Goal: Transaction & Acquisition: Purchase product/service

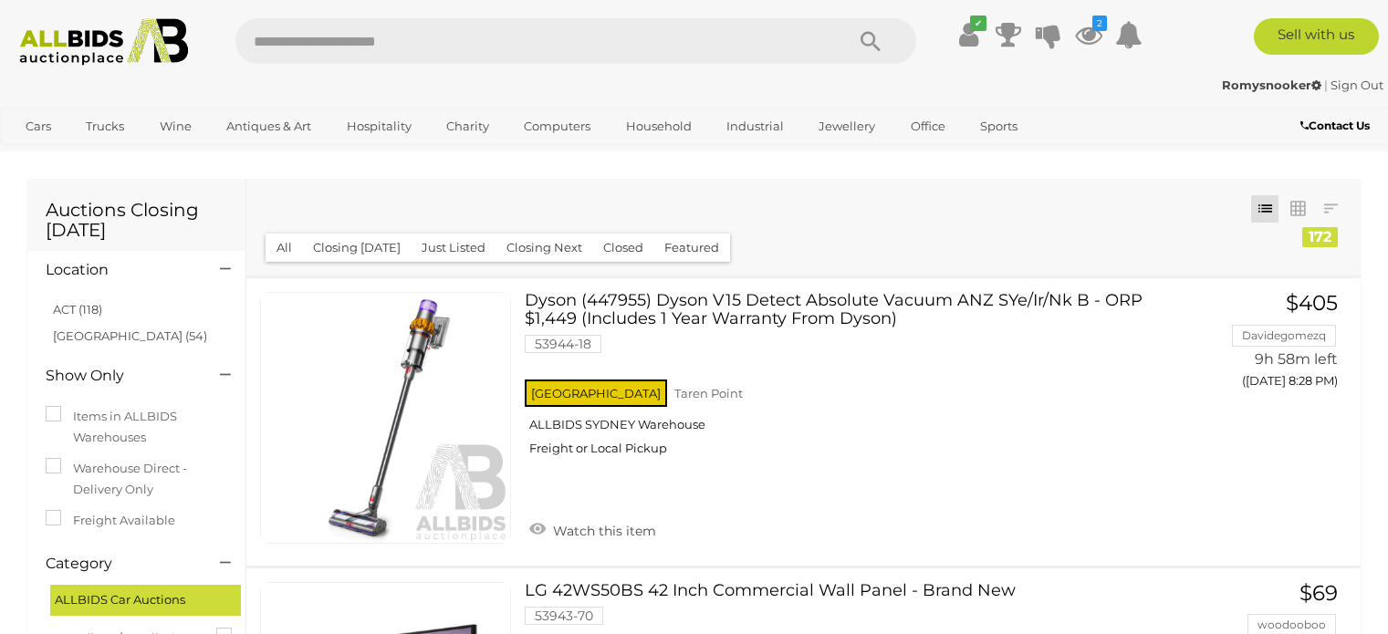
scroll to position [6300, 0]
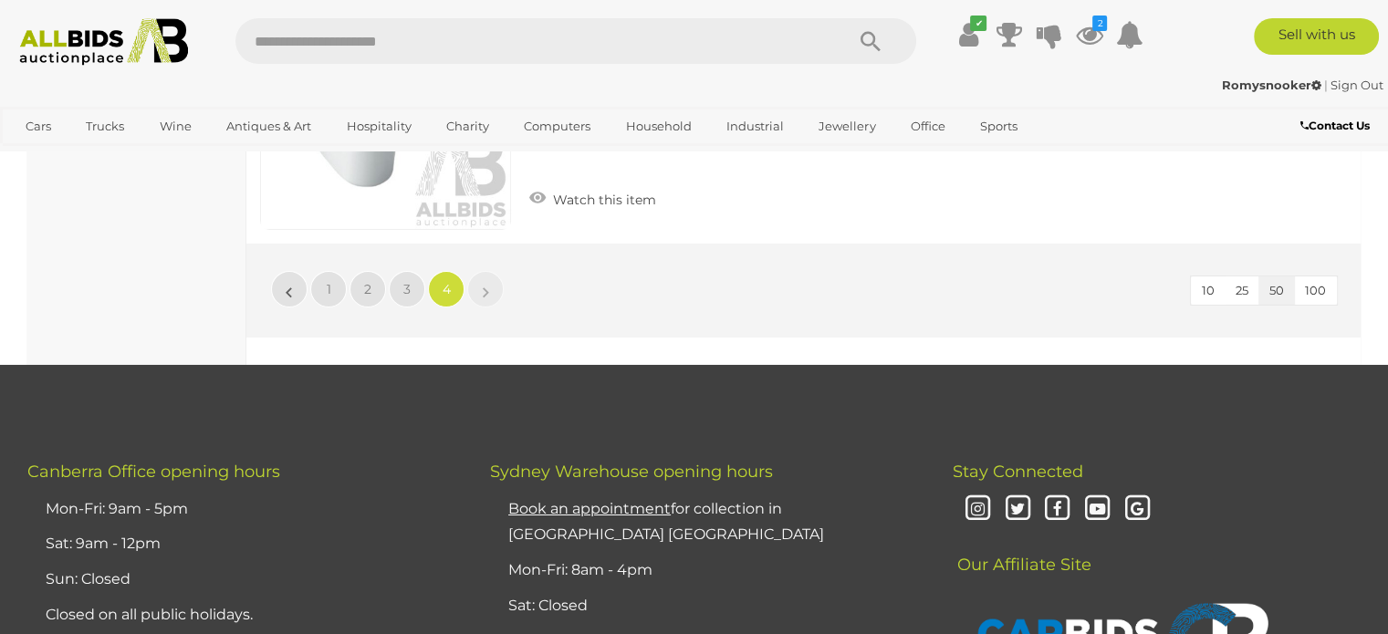
click at [526, 47] on input "text" at bounding box center [530, 41] width 591 height 46
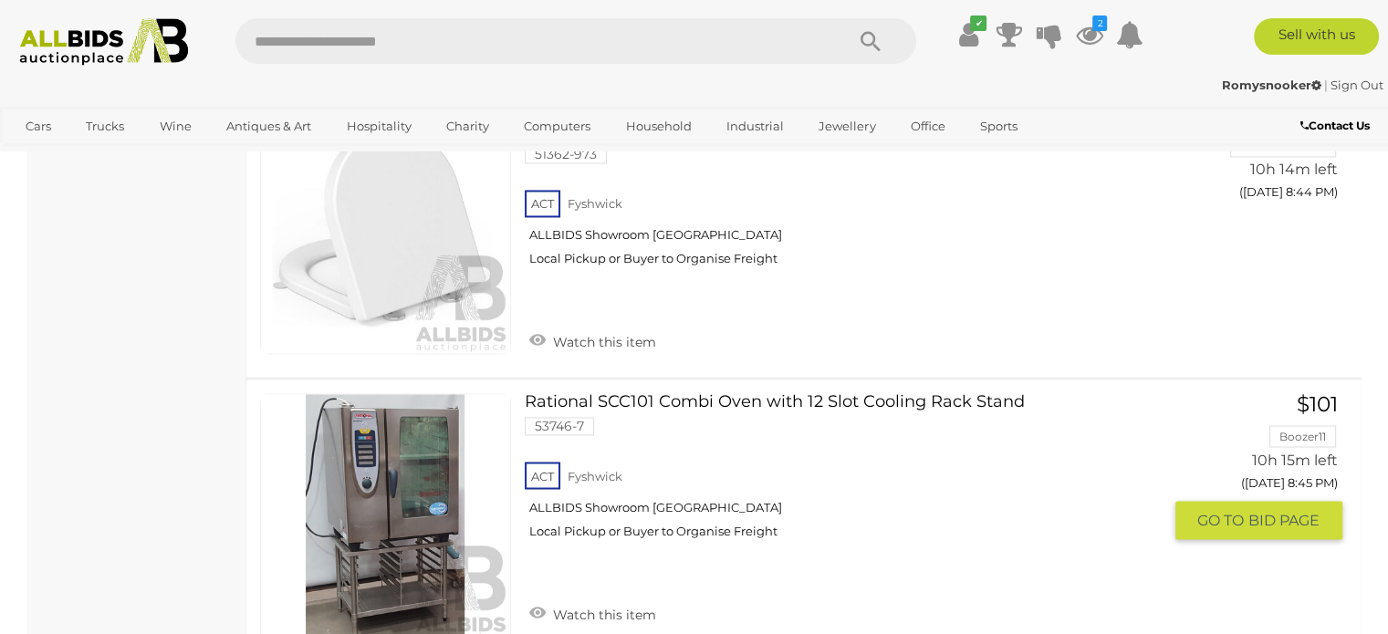
scroll to position [3105, 0]
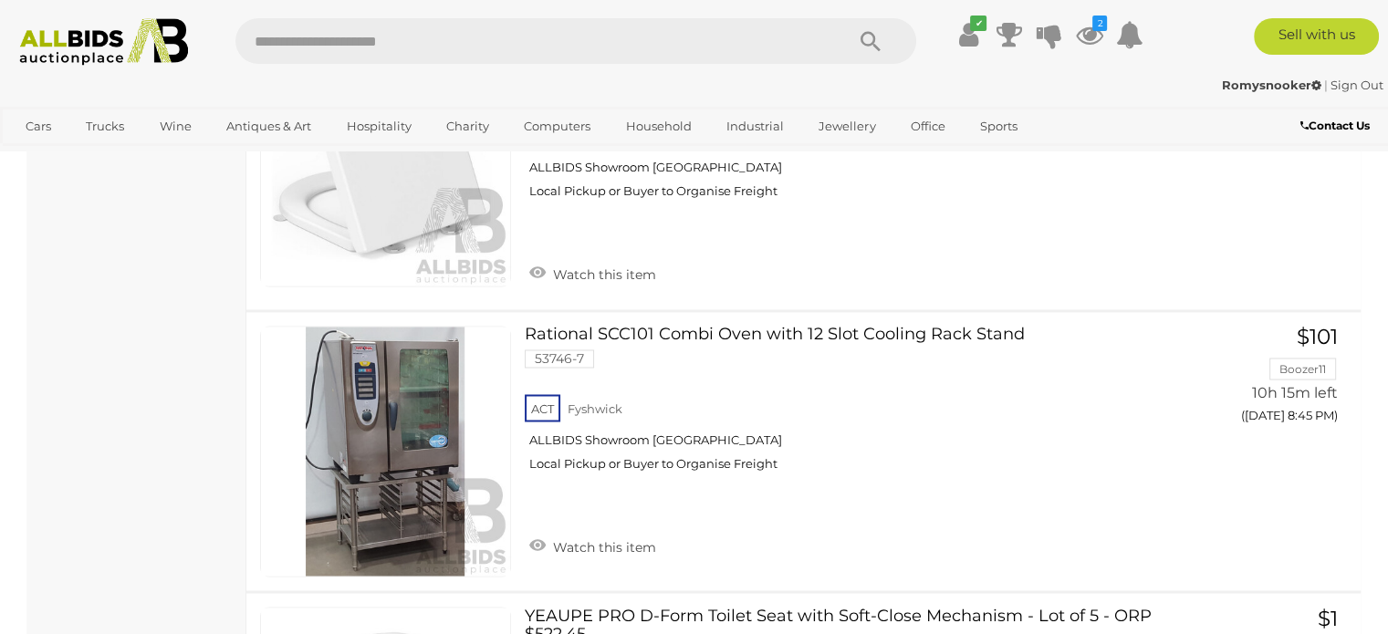
click at [548, 39] on input "text" at bounding box center [530, 41] width 591 height 46
type input "********"
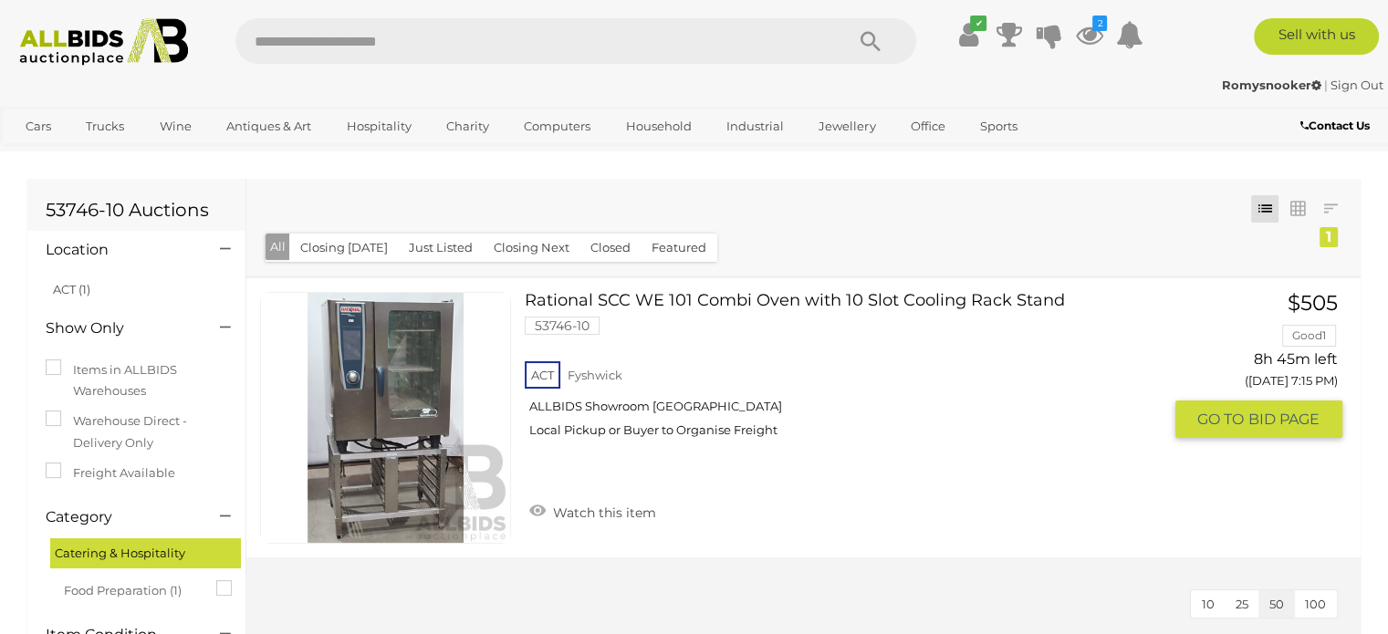
click at [380, 413] on link at bounding box center [385, 417] width 251 height 251
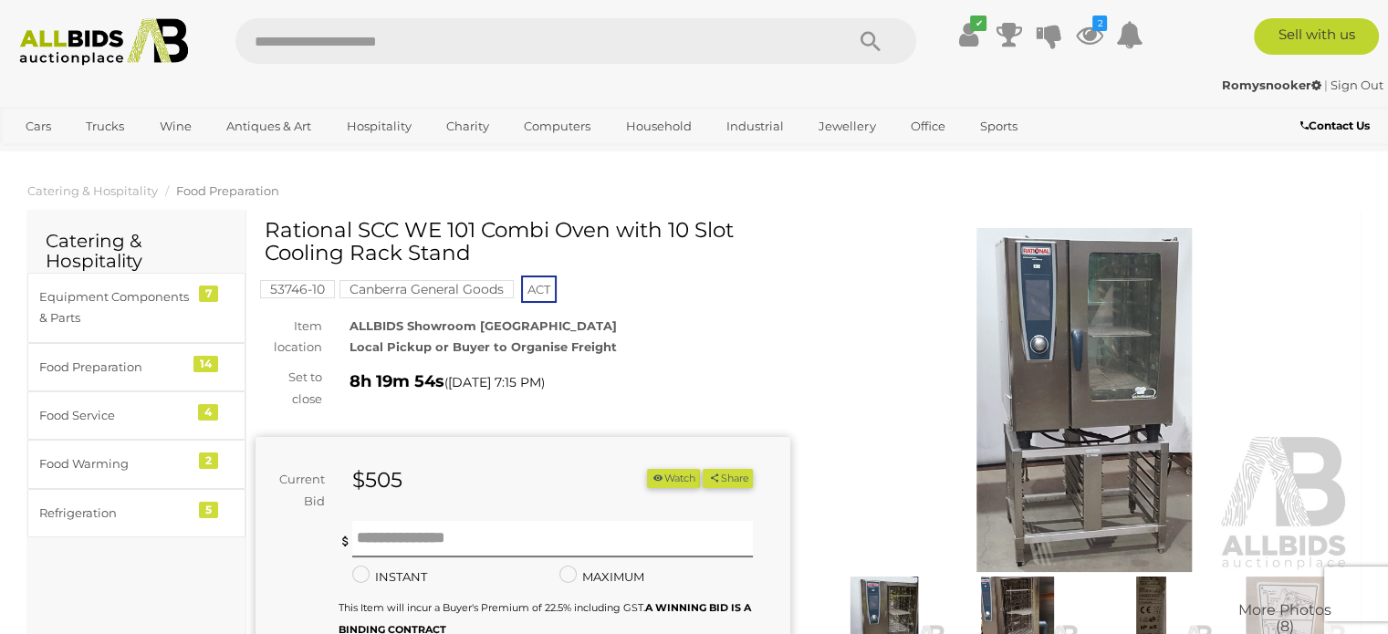
click at [110, 39] on img at bounding box center [104, 41] width 188 height 47
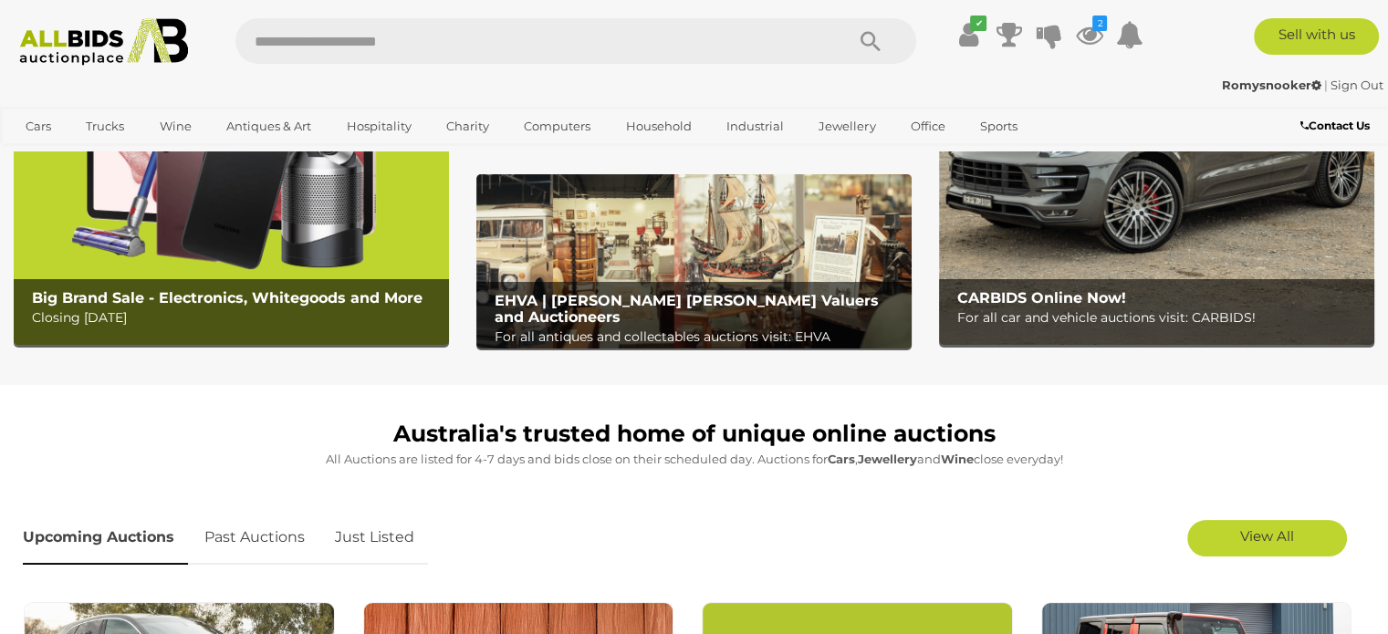
scroll to position [274, 0]
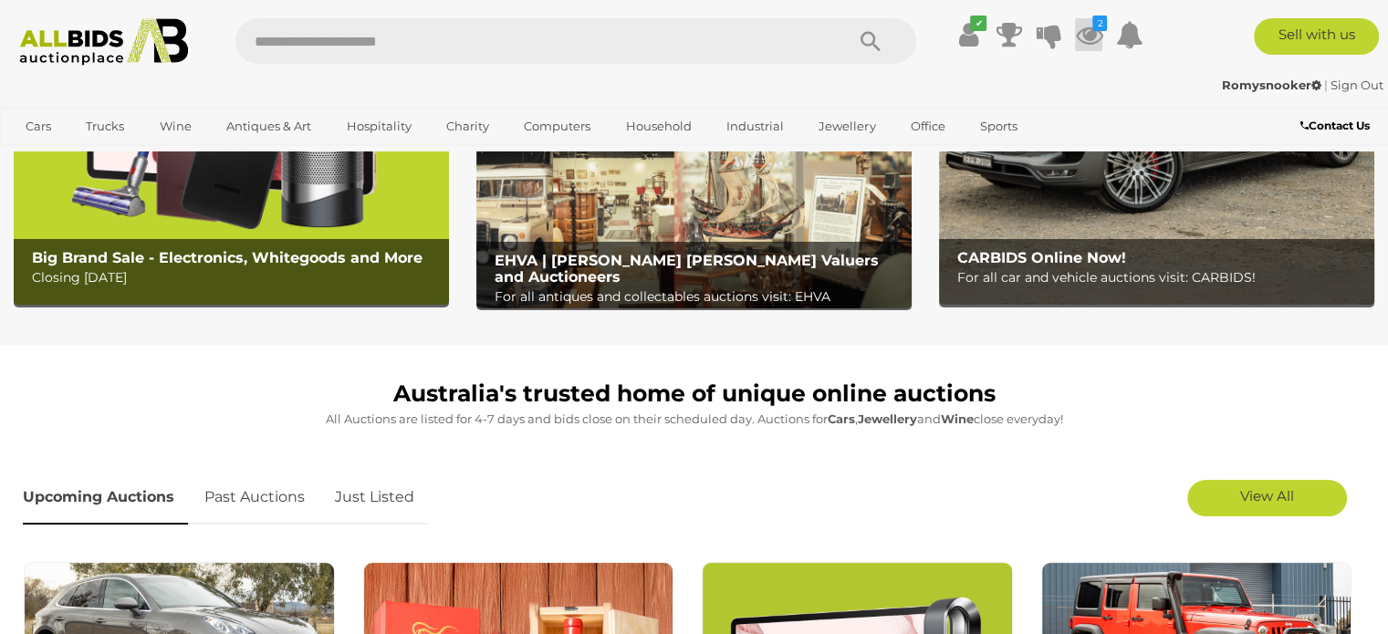
click at [1086, 42] on icon at bounding box center [1088, 34] width 27 height 33
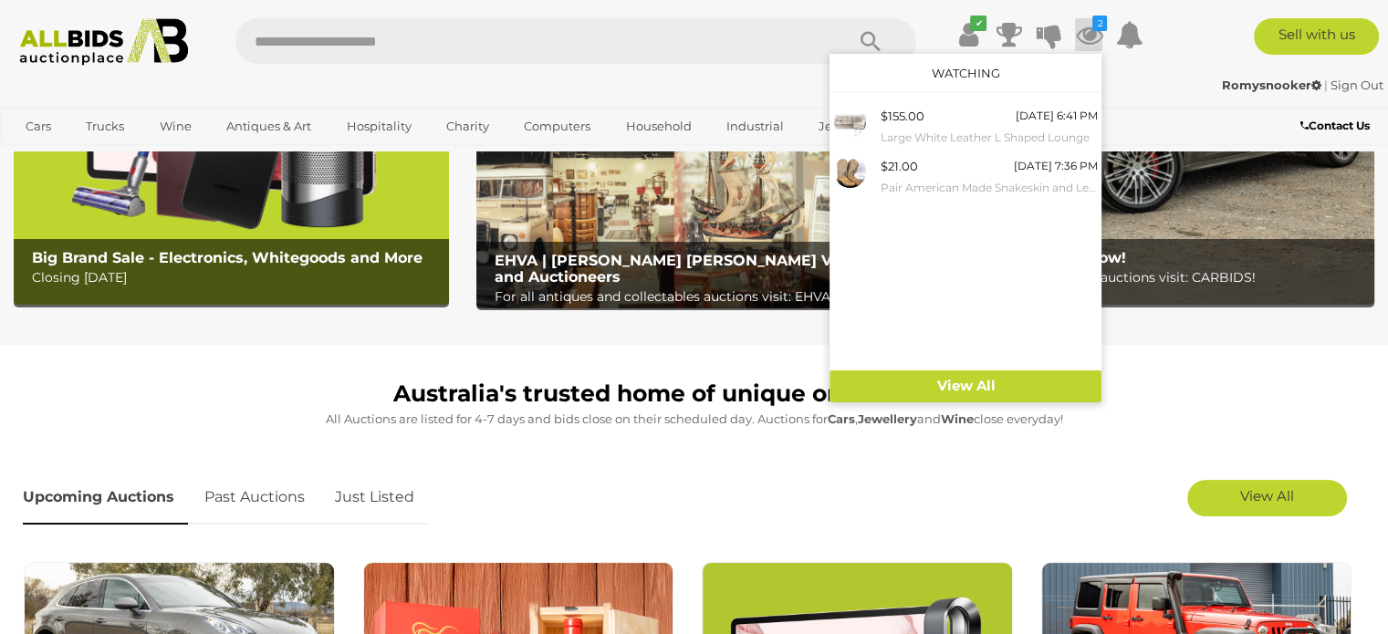
click at [784, 89] on div "Romysnooker | Sign Out" at bounding box center [694, 85] width 1379 height 21
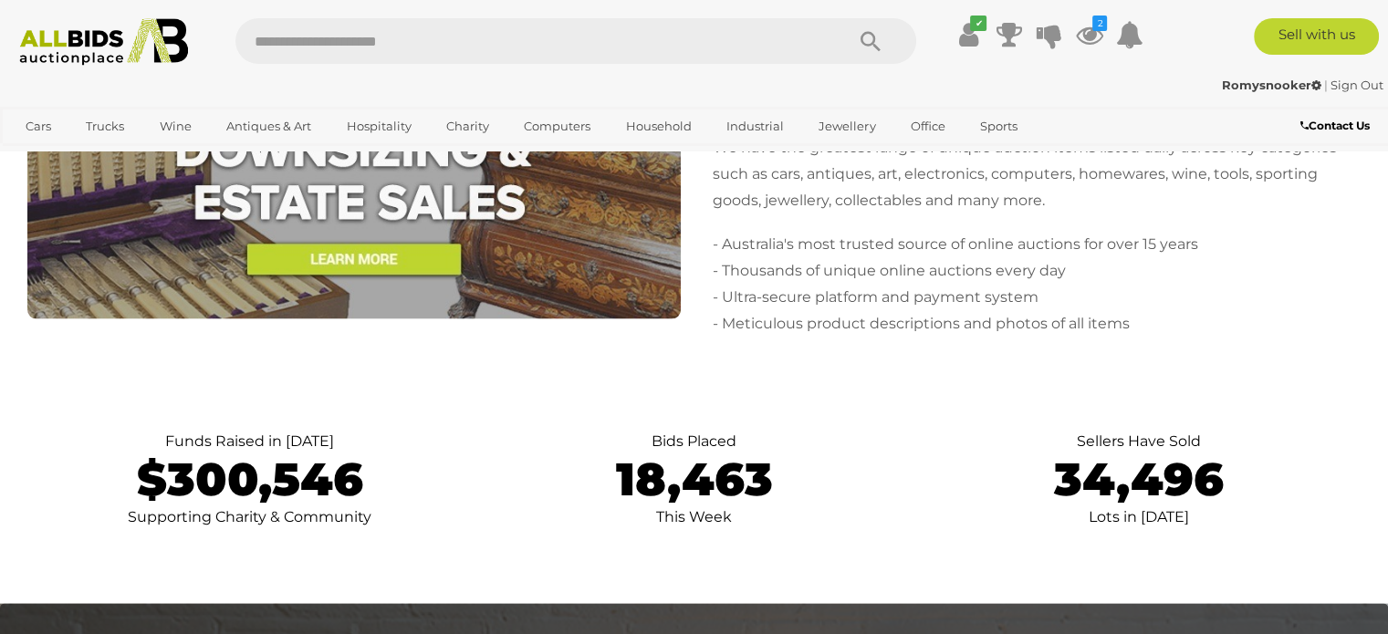
scroll to position [3834, 0]
